Goal: Task Accomplishment & Management: Manage account settings

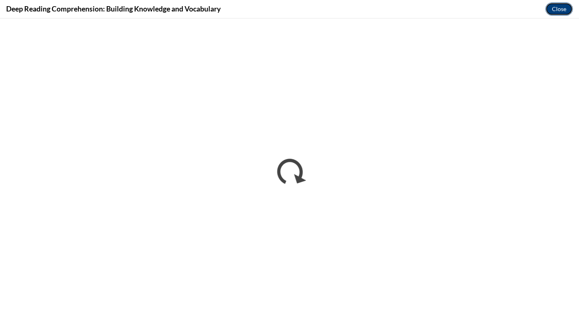
click at [564, 11] on button "Close" at bounding box center [559, 8] width 27 height 13
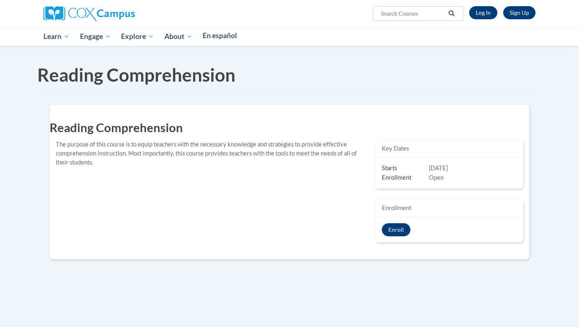
click at [229, 248] on div "Reading Comprehension The purpose of this course is to equip teachers with the …" at bounding box center [290, 182] width 480 height 142
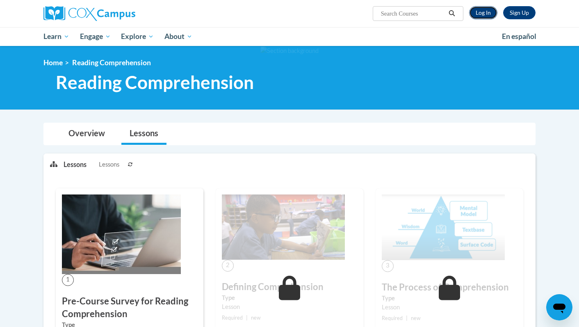
click at [484, 16] on link "Log In" at bounding box center [483, 12] width 28 height 13
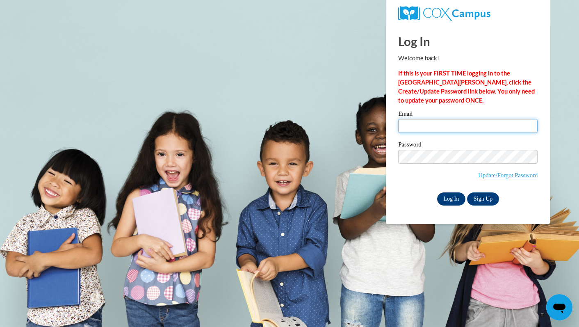
type input "taylor.schmidt@neenah.k12.wi.us"
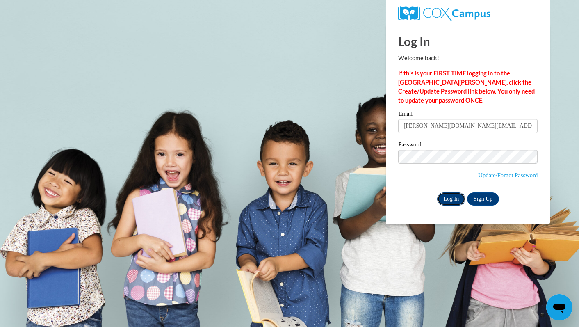
click at [449, 197] on input "Log In" at bounding box center [451, 198] width 29 height 13
